Goal: Task Accomplishment & Management: Manage account settings

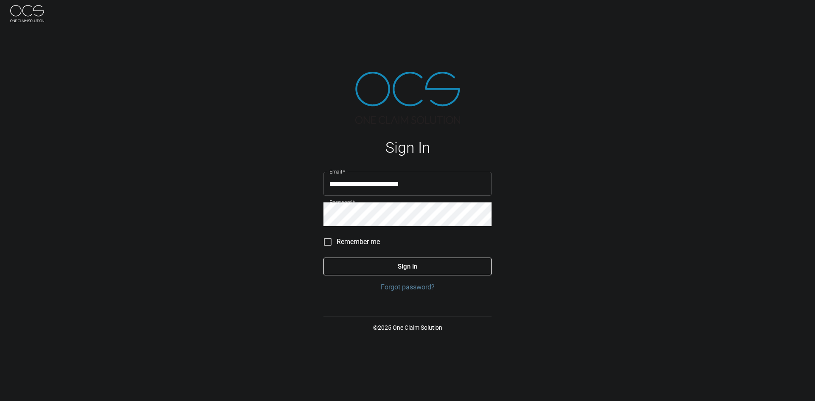
click at [31, 14] on img at bounding box center [27, 13] width 34 height 17
type input "**********"
click at [387, 262] on button "Sign In" at bounding box center [407, 267] width 168 height 18
